Goal: Check status: Check status

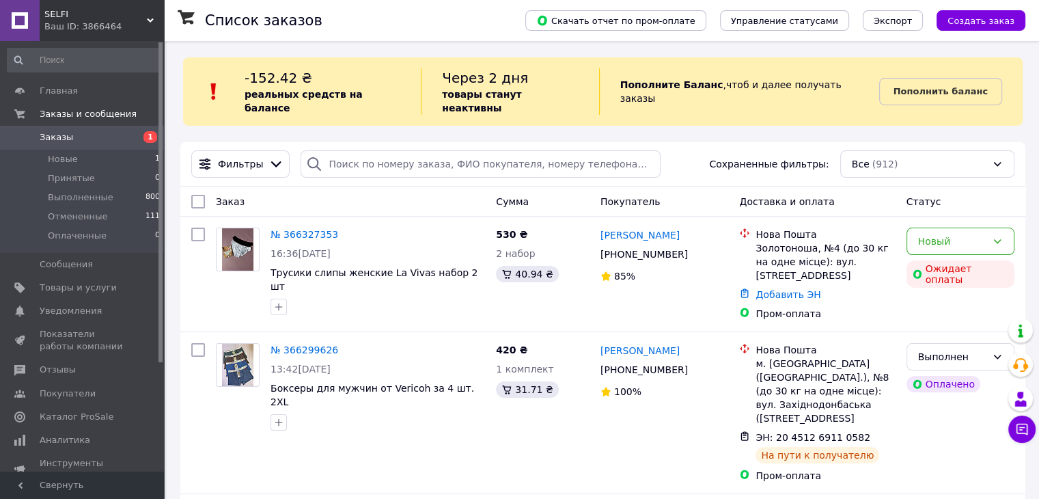
click at [277, 229] on link "№ 366327353" at bounding box center [304, 234] width 68 height 11
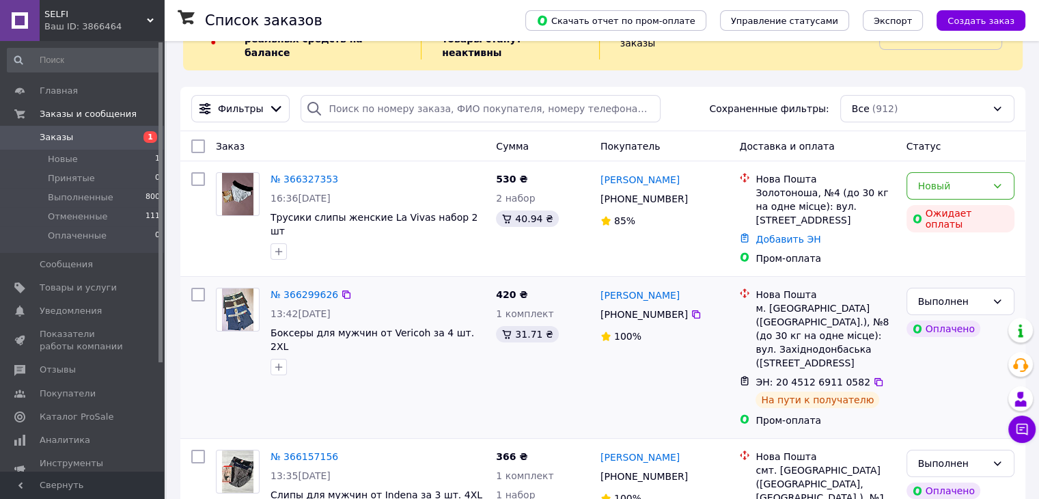
scroll to position [68, 0]
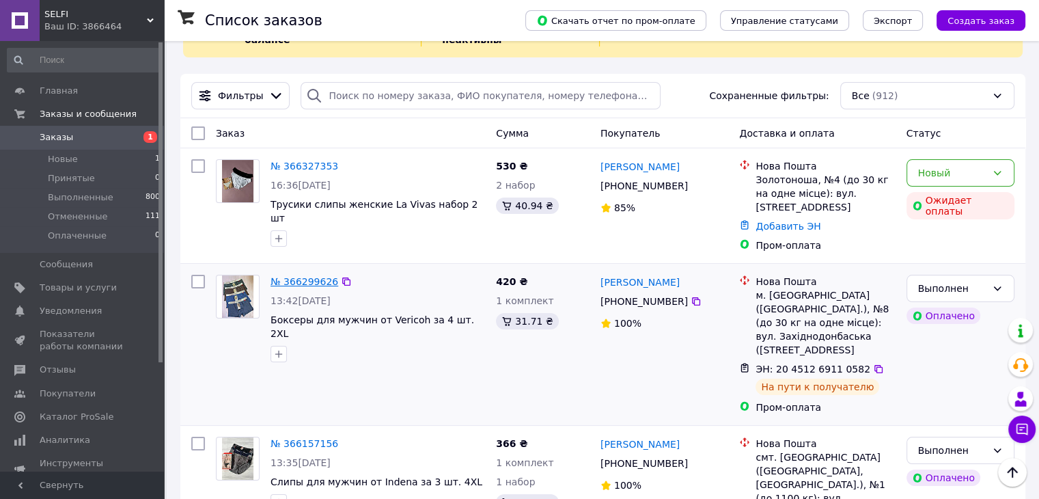
click at [307, 276] on link "№ 366299626" at bounding box center [304, 281] width 68 height 11
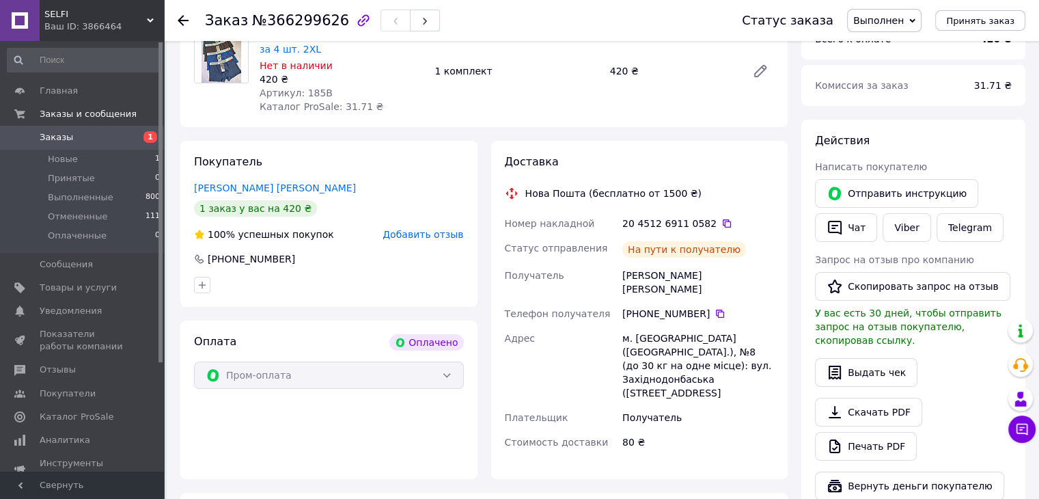
scroll to position [283, 0]
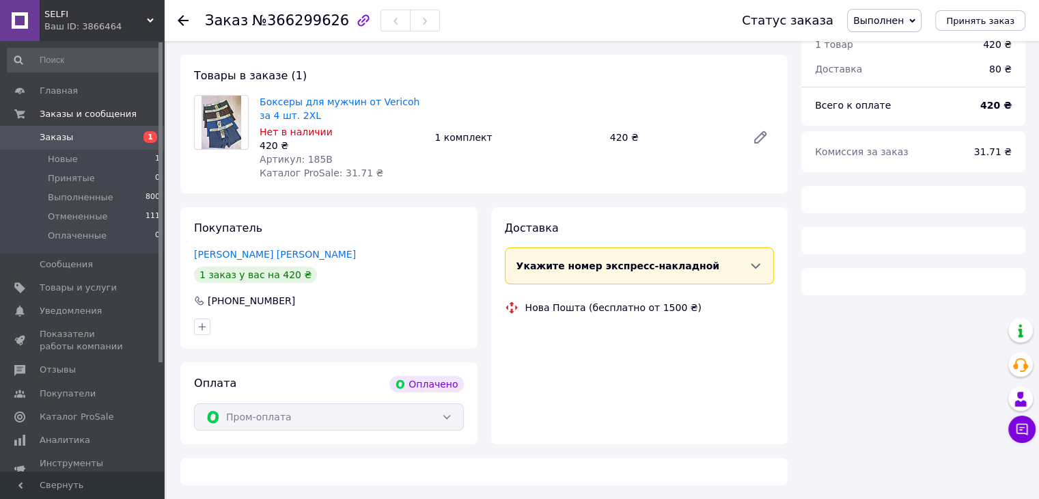
scroll to position [126, 0]
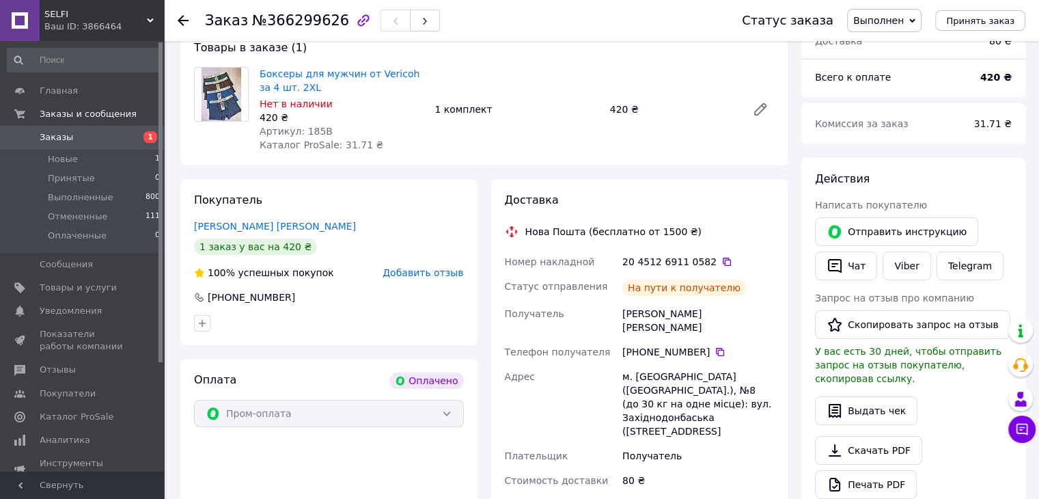
click at [76, 130] on link "Заказы 1" at bounding box center [84, 137] width 168 height 23
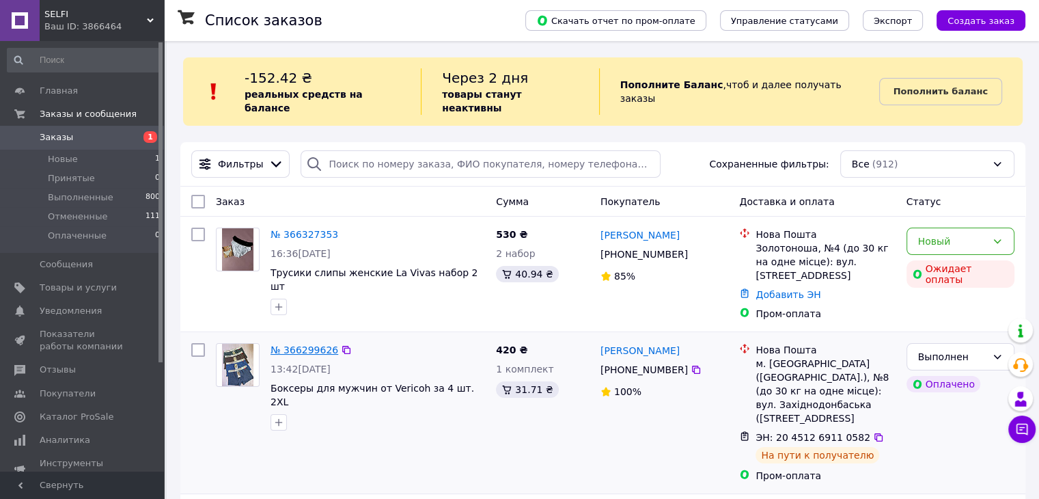
click at [298, 344] on link "№ 366299626" at bounding box center [304, 349] width 68 height 11
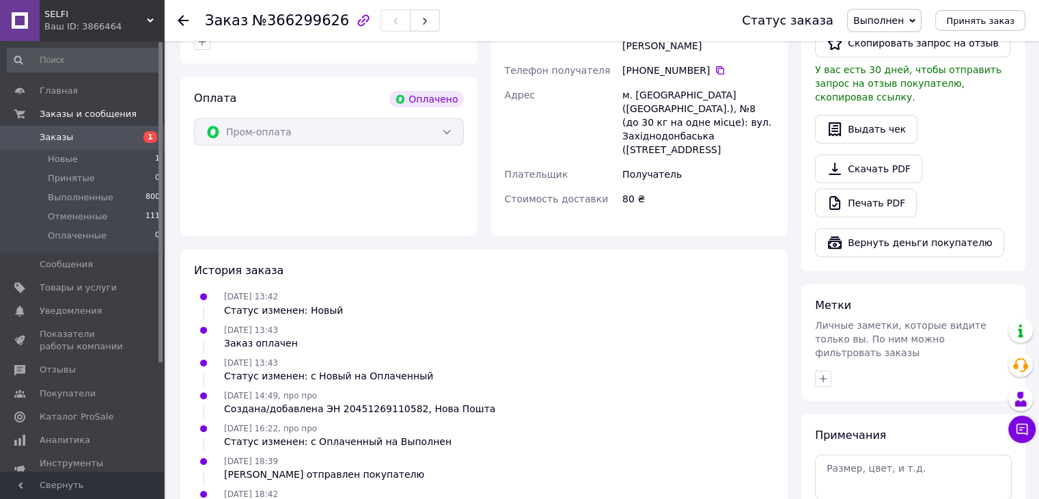
scroll to position [488, 0]
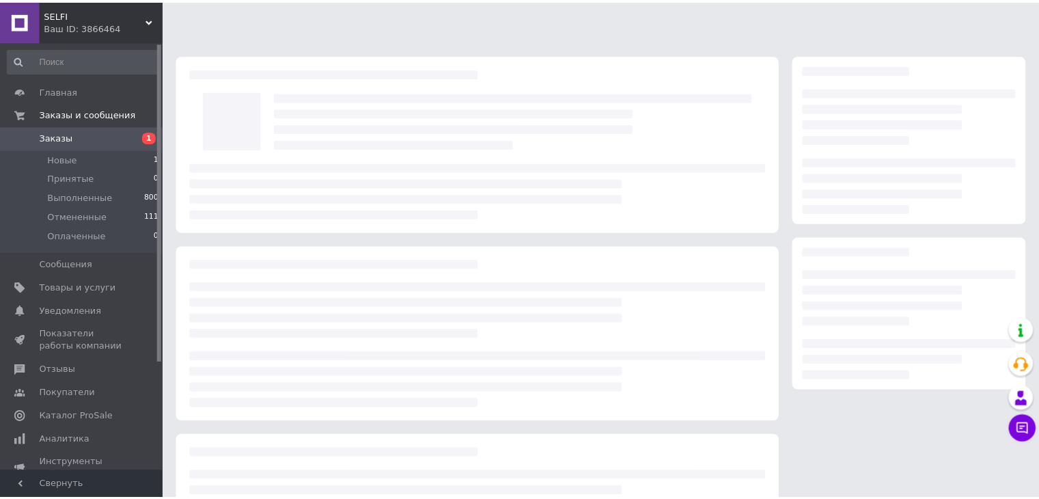
scroll to position [126, 0]
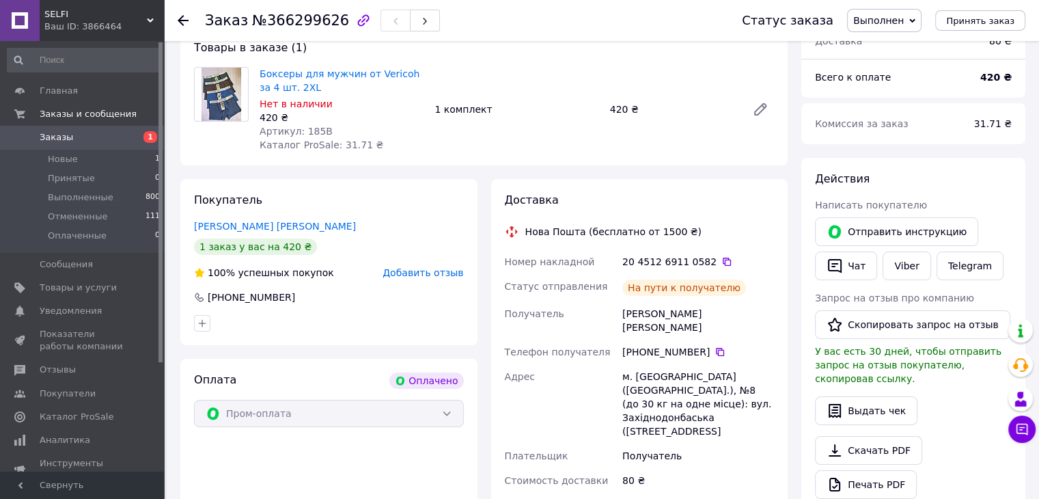
click at [68, 143] on link "Заказы 1" at bounding box center [84, 137] width 168 height 23
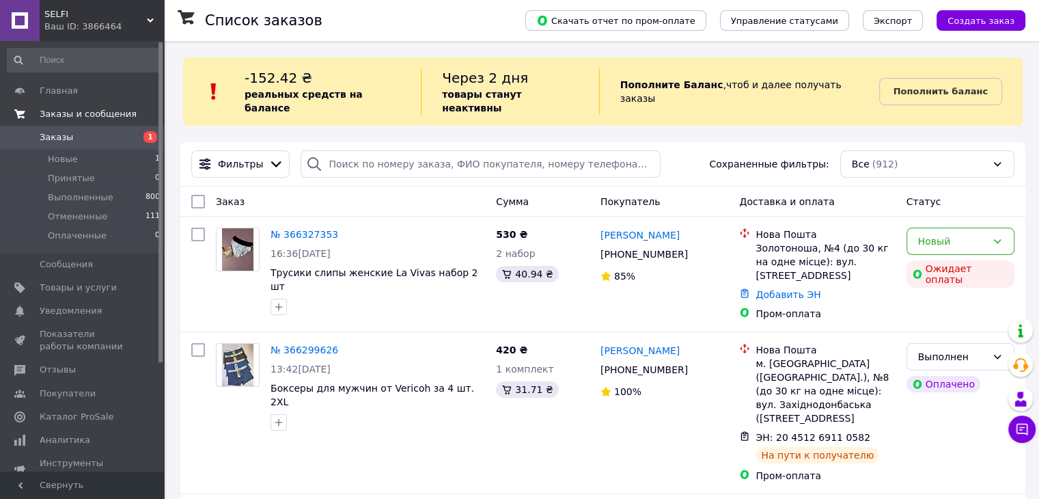
click at [69, 112] on span "Заказы и сообщения" at bounding box center [88, 114] width 97 height 12
